Goal: Find contact information: Find contact information

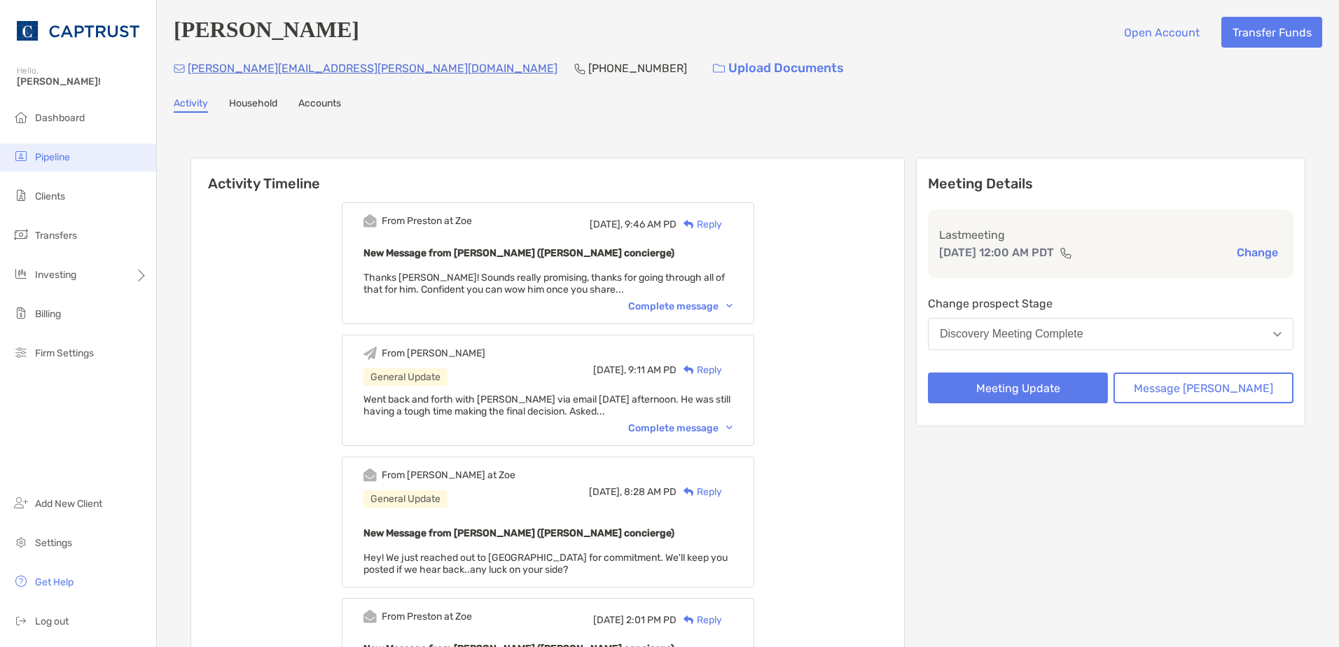
click at [55, 151] on span "Pipeline" at bounding box center [52, 157] width 35 height 12
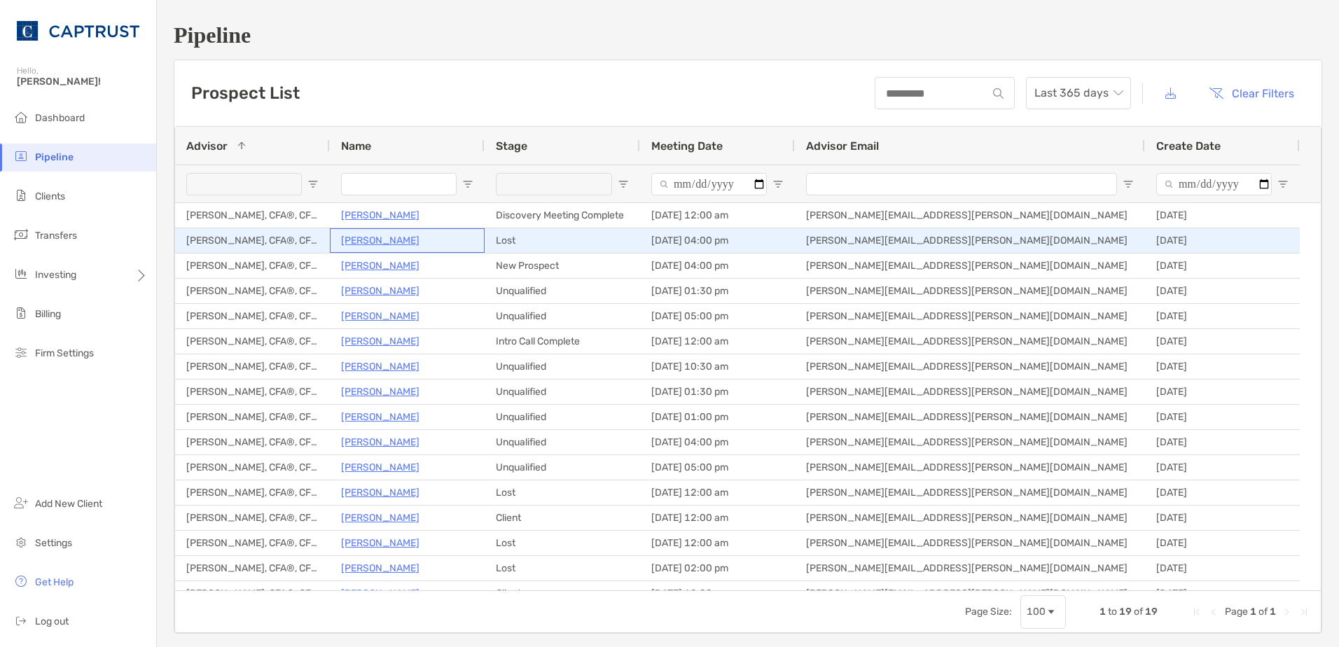
click at [395, 241] on p "[PERSON_NAME]" at bounding box center [380, 241] width 78 height 18
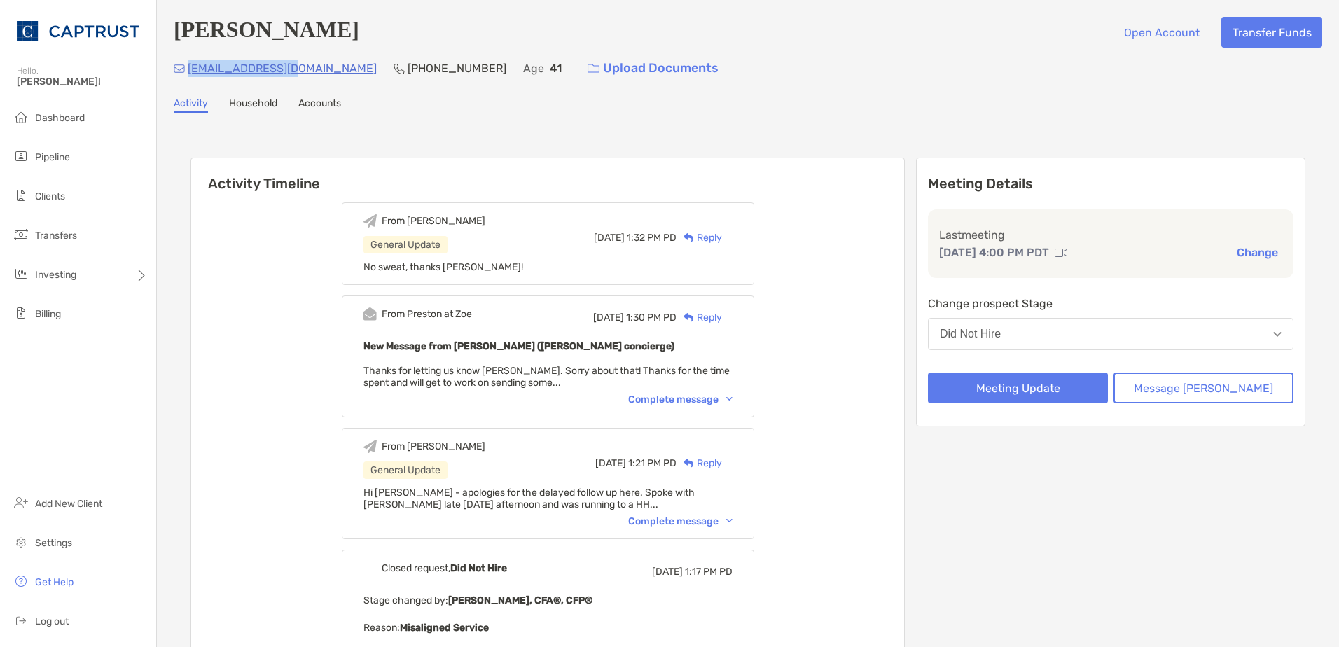
drag, startPoint x: 302, startPoint y: 69, endPoint x: 187, endPoint y: 74, distance: 115.7
click at [187, 74] on div "[EMAIL_ADDRESS][DOMAIN_NAME] [PHONE_NUMBER] Age [DEMOGRAPHIC_DATA] Upload Docum…" at bounding box center [748, 68] width 1148 height 30
copy p "[EMAIL_ADDRESS][DOMAIN_NAME]"
